Goal: Task Accomplishment & Management: Manage account settings

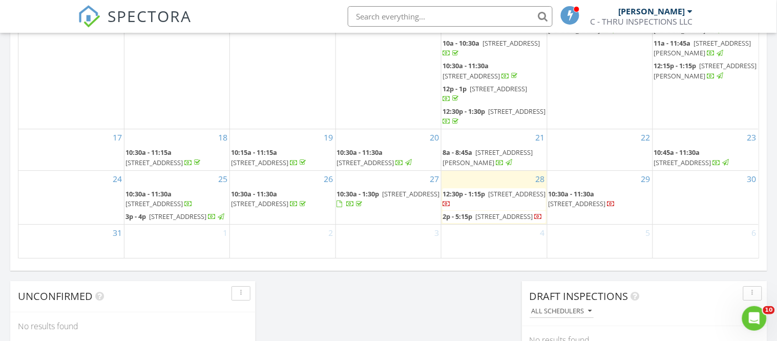
scroll to position [689, 0]
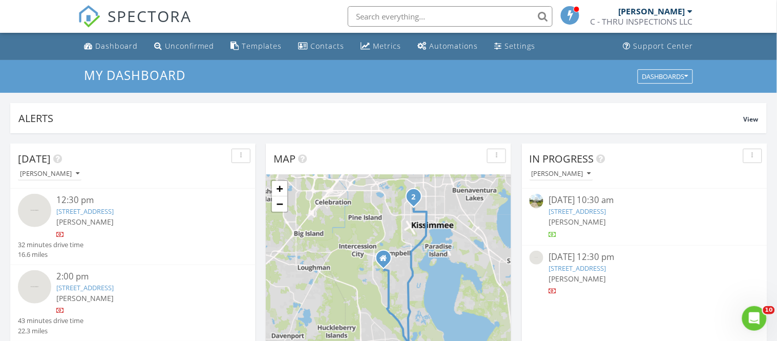
click at [148, 217] on div "[PERSON_NAME]" at bounding box center [142, 221] width 173 height 11
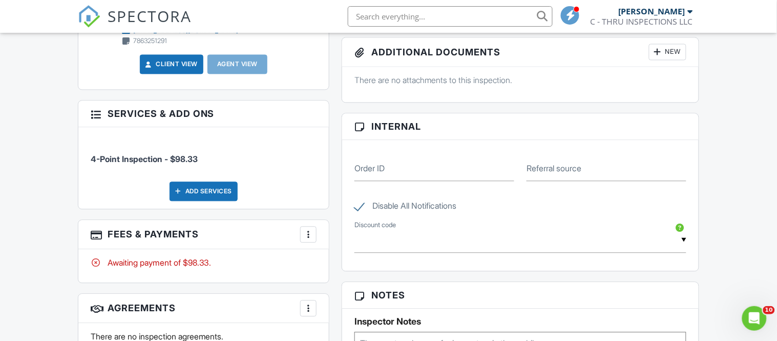
scroll to position [516, 0]
click at [307, 234] on div at bounding box center [308, 233] width 10 height 10
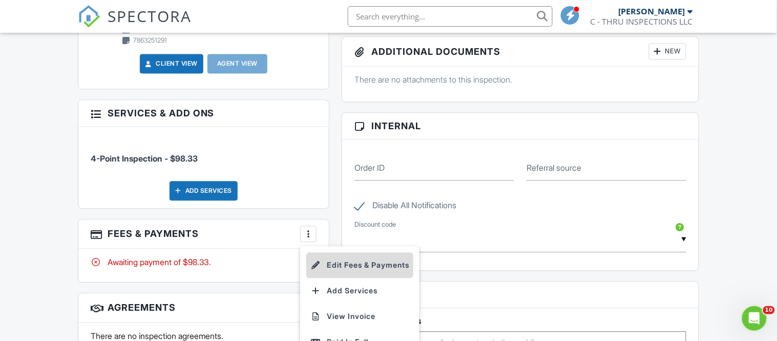
click at [324, 263] on li "Edit Fees & Payments" at bounding box center [359, 265] width 107 height 26
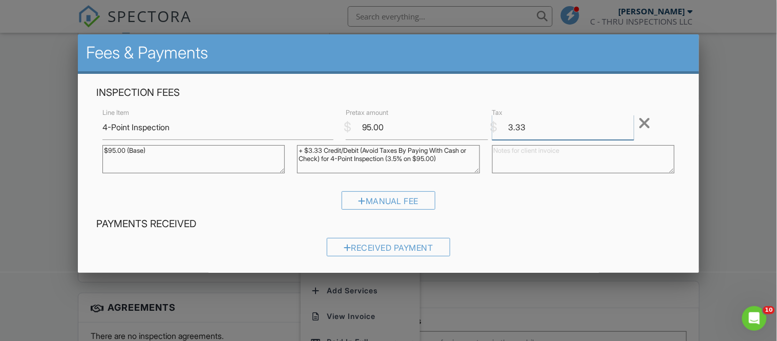
click at [558, 129] on input "3.33" at bounding box center [563, 127] width 142 height 25
type input "3"
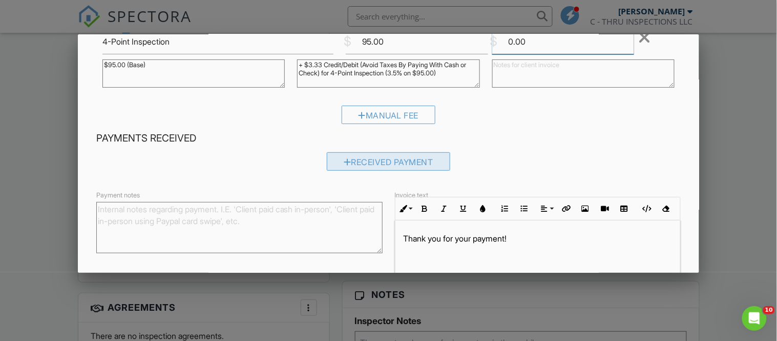
type input "0.00"
click at [402, 166] on div "Received Payment" at bounding box center [388, 161] width 123 height 18
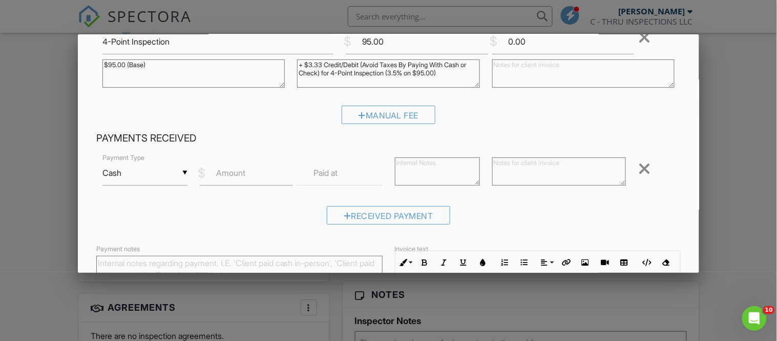
click at [171, 178] on input "Cash" at bounding box center [144, 172] width 85 height 25
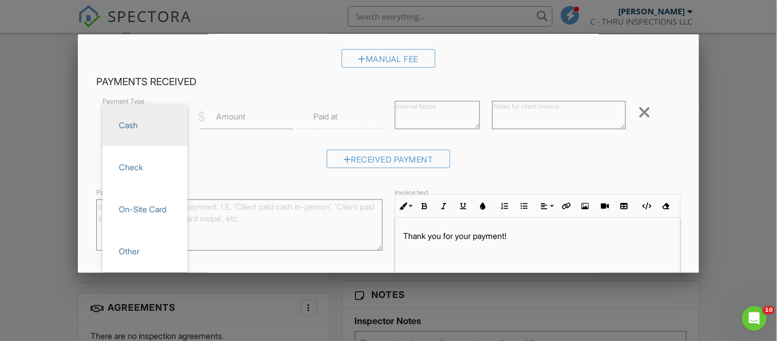
scroll to position [145, 0]
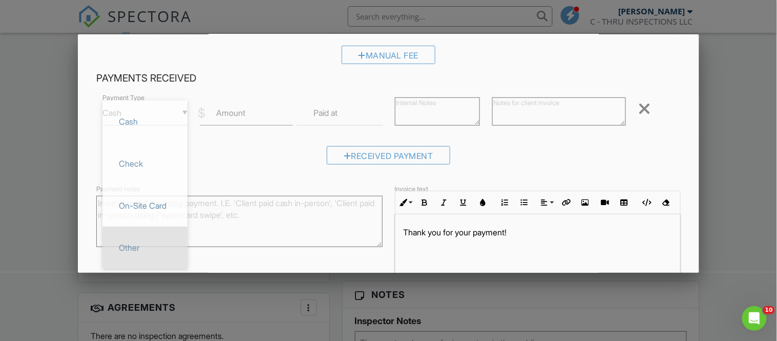
click at [143, 263] on li "Other" at bounding box center [144, 247] width 85 height 42
type input "Other"
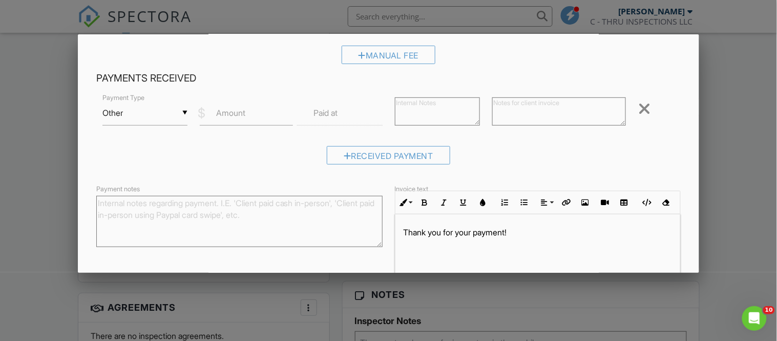
click at [237, 116] on label "Amount" at bounding box center [230, 112] width 29 height 11
click at [237, 116] on input "Amount" at bounding box center [246, 112] width 93 height 25
type input "95.00"
click at [427, 112] on textarea at bounding box center [437, 111] width 85 height 28
type textarea "ZELLE"
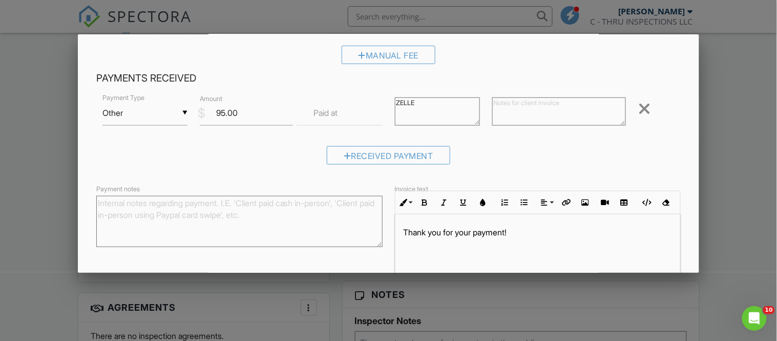
click at [544, 120] on textarea at bounding box center [559, 111] width 134 height 28
type textarea "ZELLE"
click at [218, 223] on textarea "Payment notes" at bounding box center [239, 221] width 286 height 51
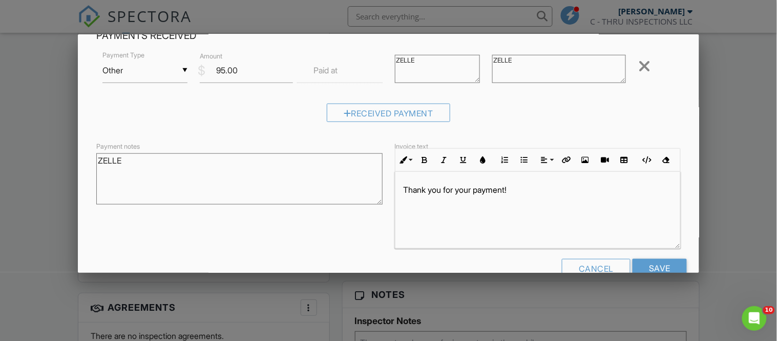
scroll to position [213, 0]
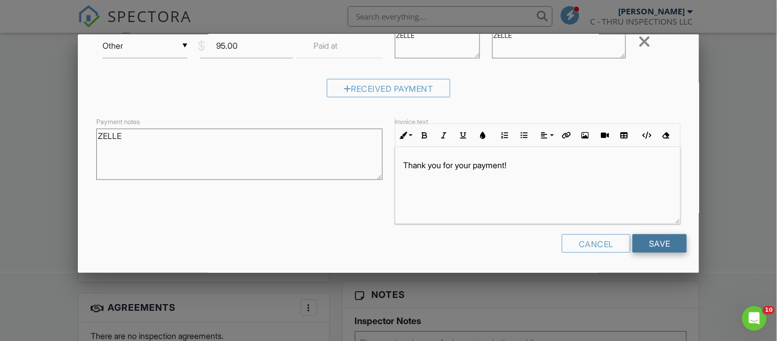
type textarea "ZELLE"
click at [665, 245] on input "Save" at bounding box center [660, 243] width 54 height 18
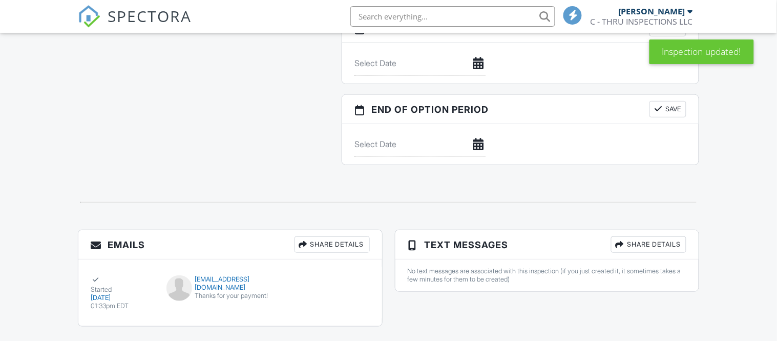
scroll to position [351, 0]
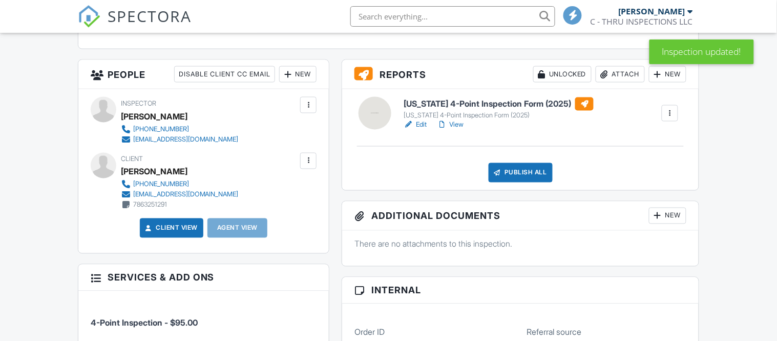
click at [514, 170] on div "Publish All" at bounding box center [521, 172] width 64 height 19
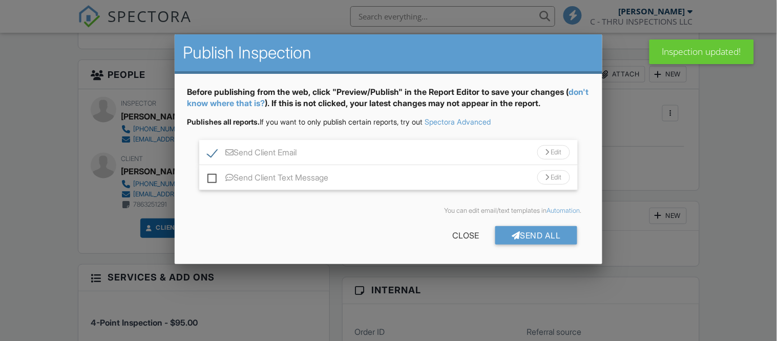
scroll to position [0, 0]
click at [216, 179] on label "Send Client Text Message" at bounding box center [267, 179] width 121 height 13
click at [214, 176] on input "Send Client Text Message" at bounding box center [210, 172] width 7 height 7
checkbox input "true"
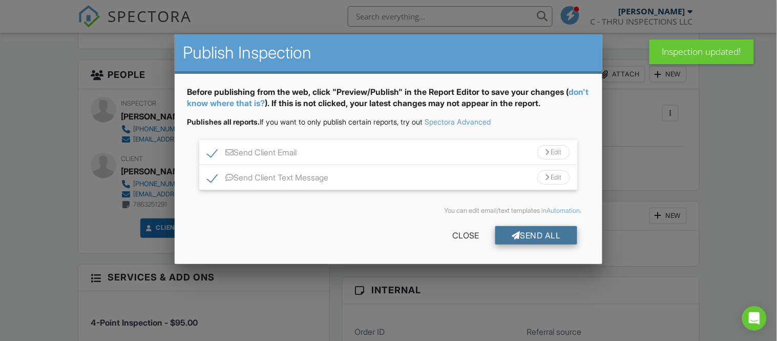
click at [546, 239] on div "Send All" at bounding box center [536, 235] width 82 height 18
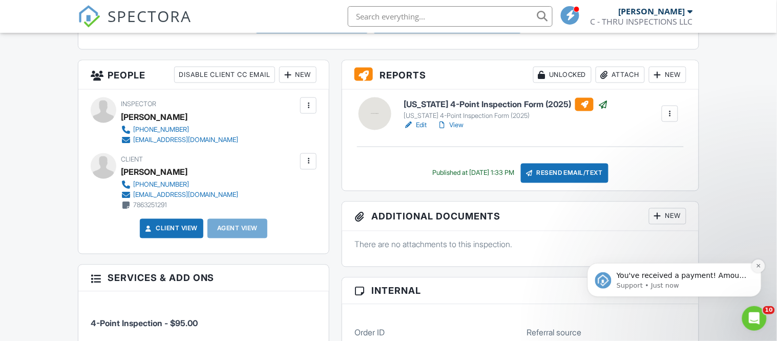
click at [760, 265] on icon "Dismiss notification" at bounding box center [759, 265] width 6 height 6
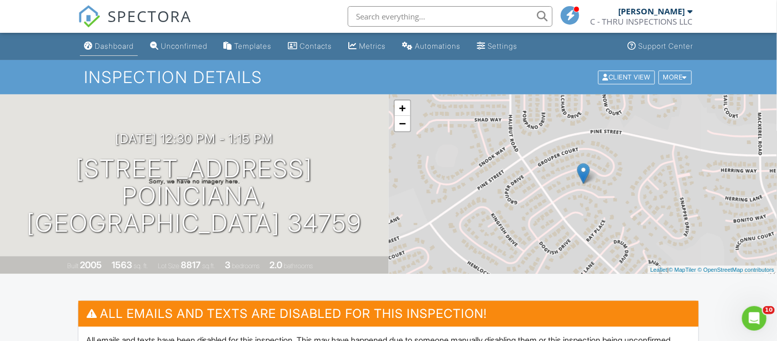
click at [112, 45] on div "Dashboard" at bounding box center [114, 45] width 39 height 9
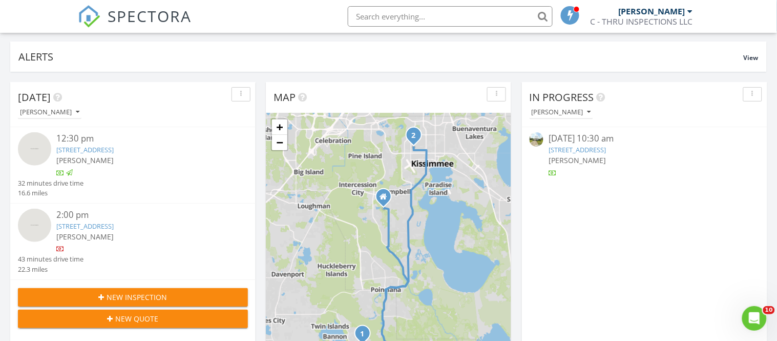
click at [140, 234] on div "[PERSON_NAME]" at bounding box center [142, 236] width 173 height 11
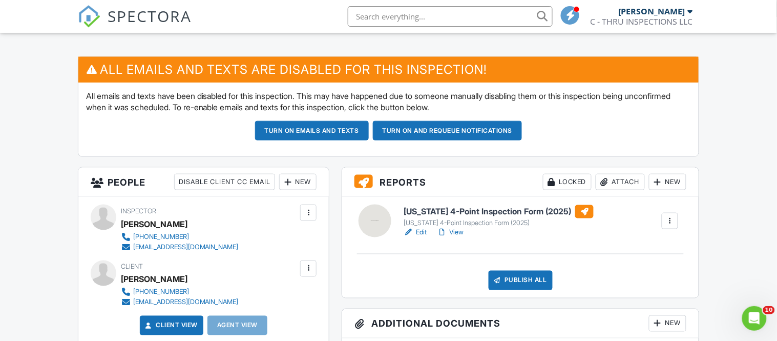
scroll to position [246, 0]
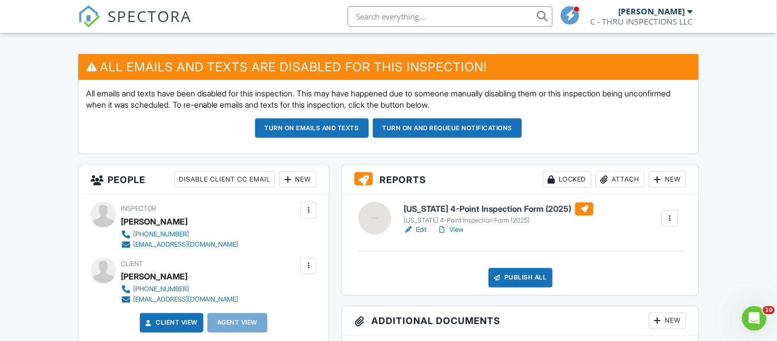
click at [417, 226] on link "Edit" at bounding box center [415, 229] width 23 height 10
